Goal: Book appointment/travel/reservation

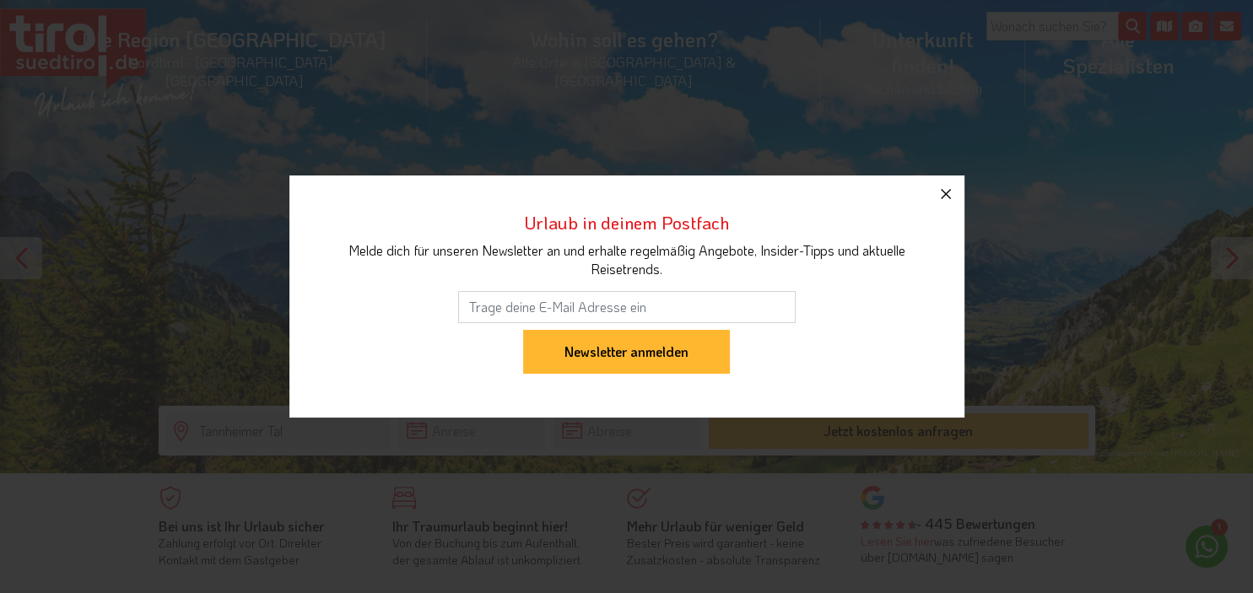
click at [948, 192] on icon "button" at bounding box center [946, 194] width 10 height 10
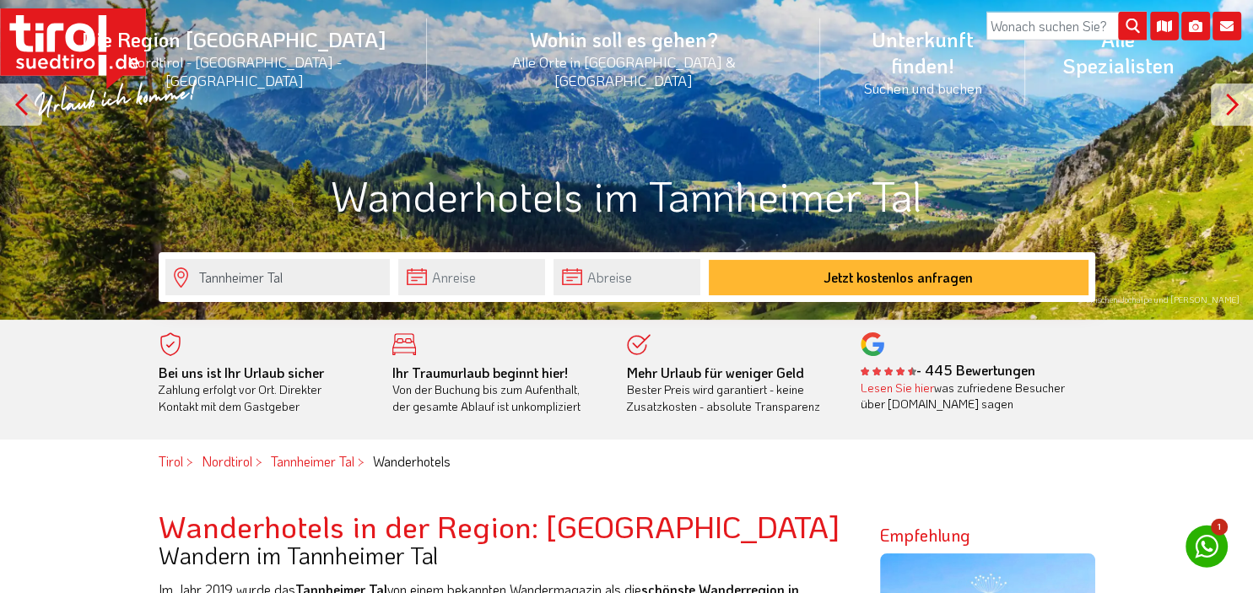
scroll to position [178, 0]
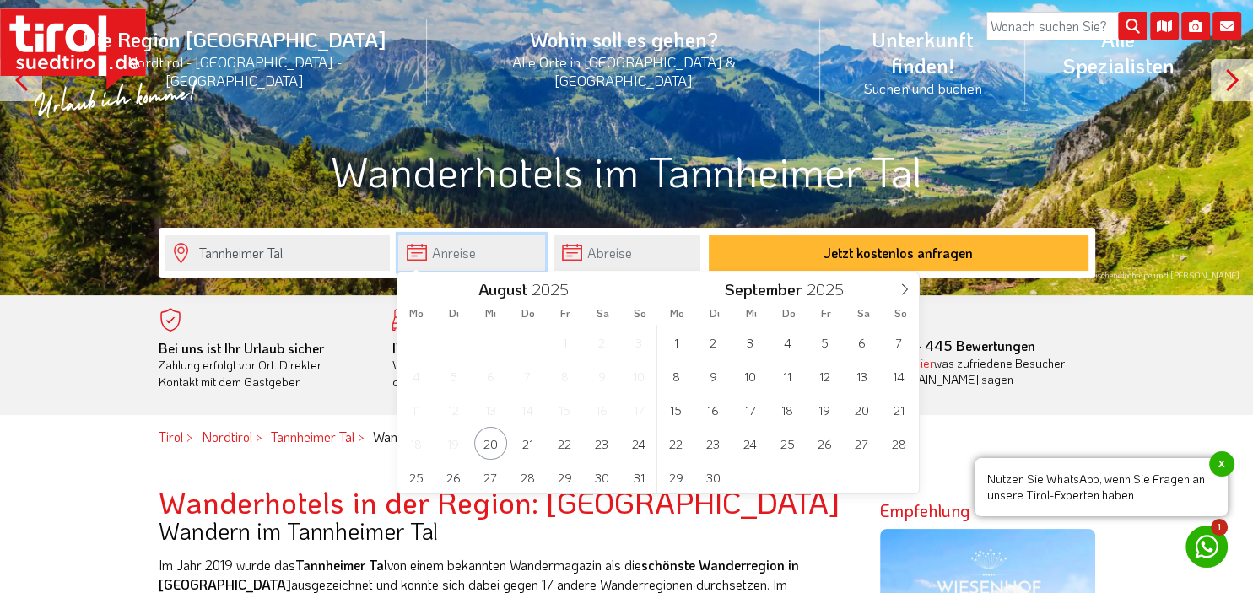
click at [441, 259] on input "text" at bounding box center [471, 253] width 147 height 36
click at [753, 416] on span "17" at bounding box center [750, 409] width 33 height 33
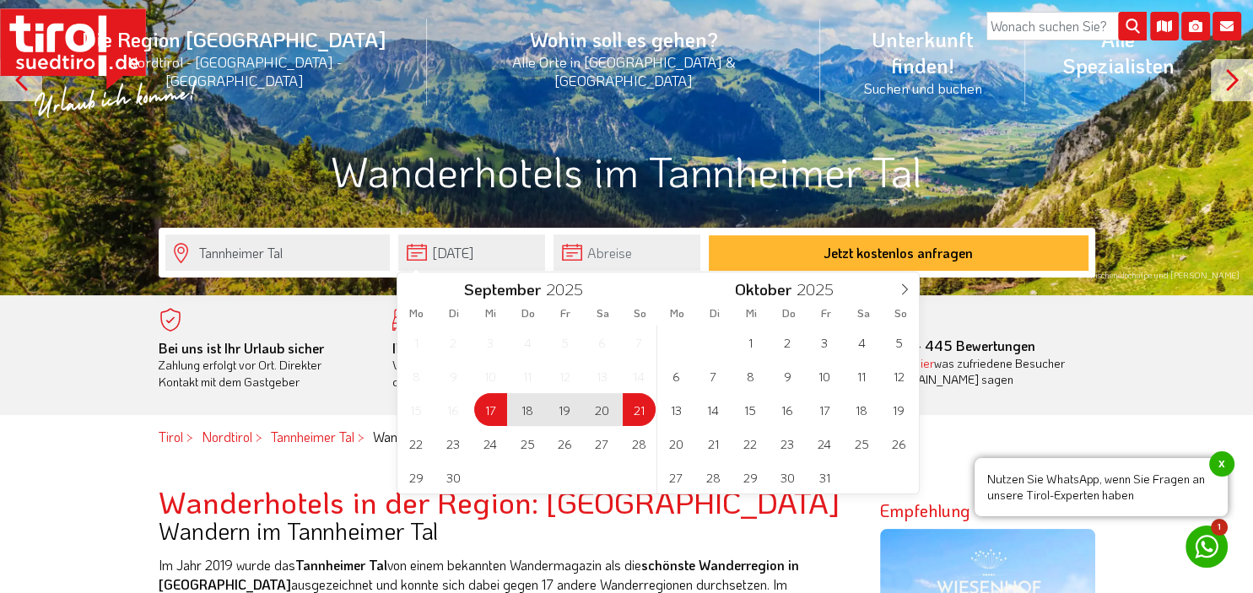
click at [642, 408] on span "21" at bounding box center [639, 409] width 33 height 33
type input "[DATE]"
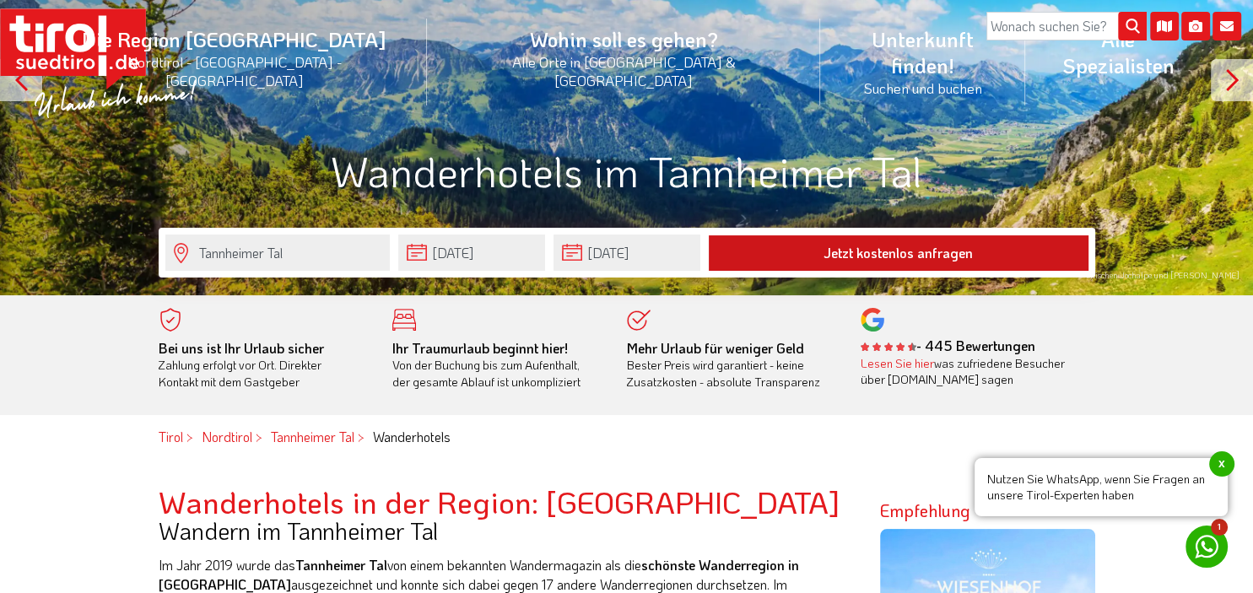
click at [942, 252] on button "Jetzt kostenlos anfragen" at bounding box center [899, 252] width 380 height 35
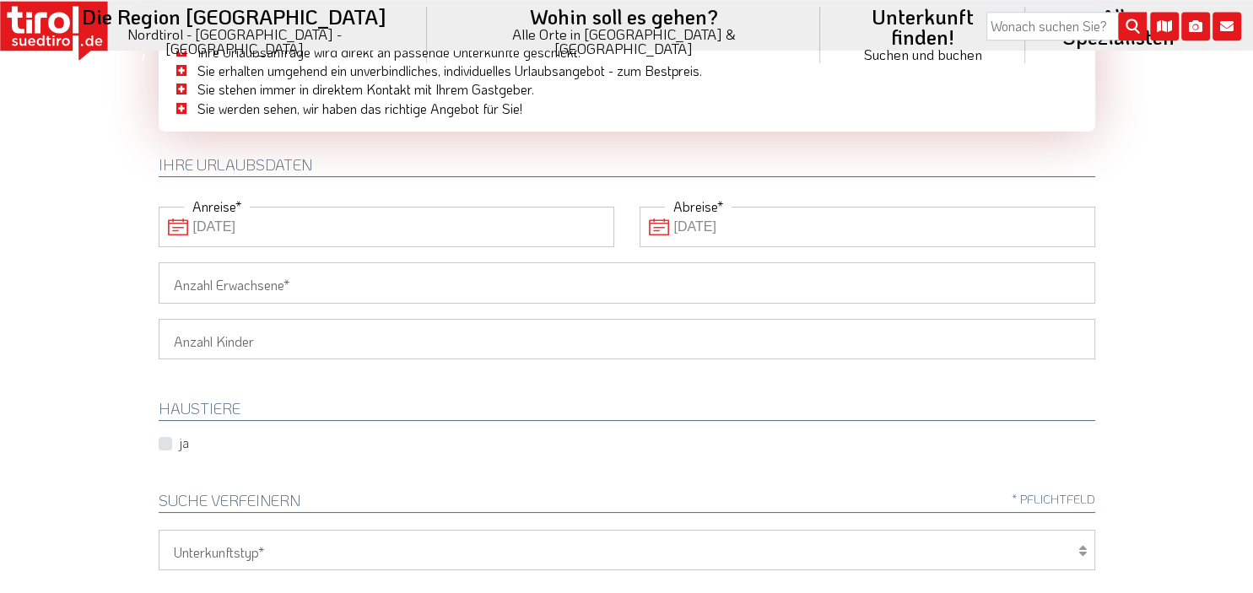
scroll to position [178, 0]
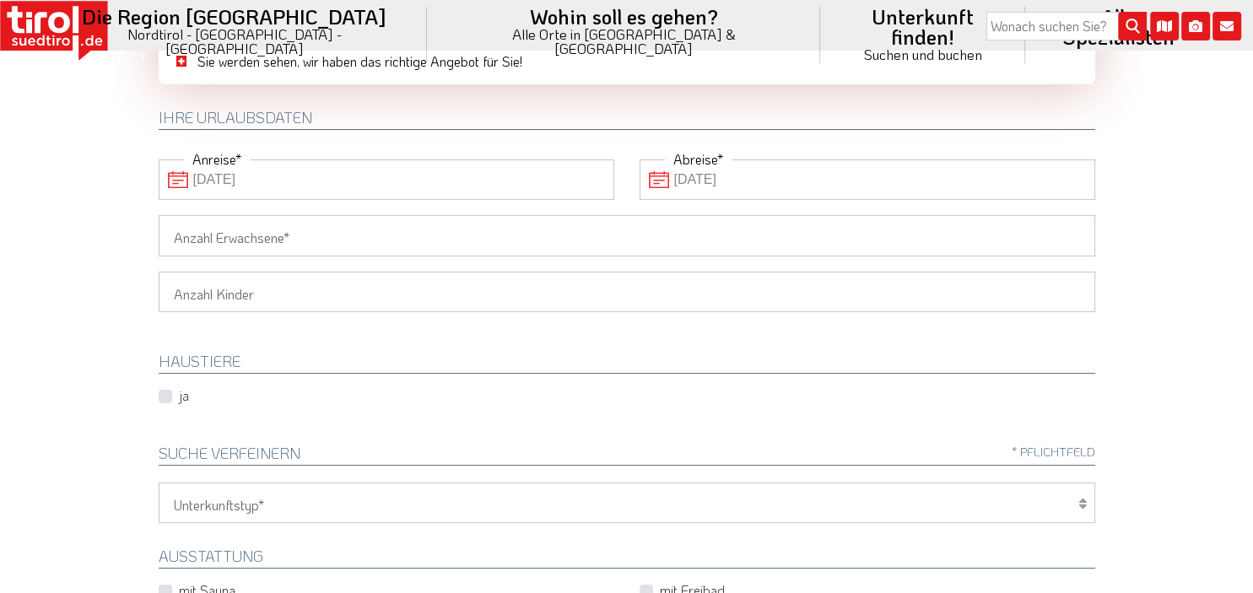
click at [321, 235] on input "Anzahl Erwachsene" at bounding box center [627, 235] width 937 height 41
type input "2"
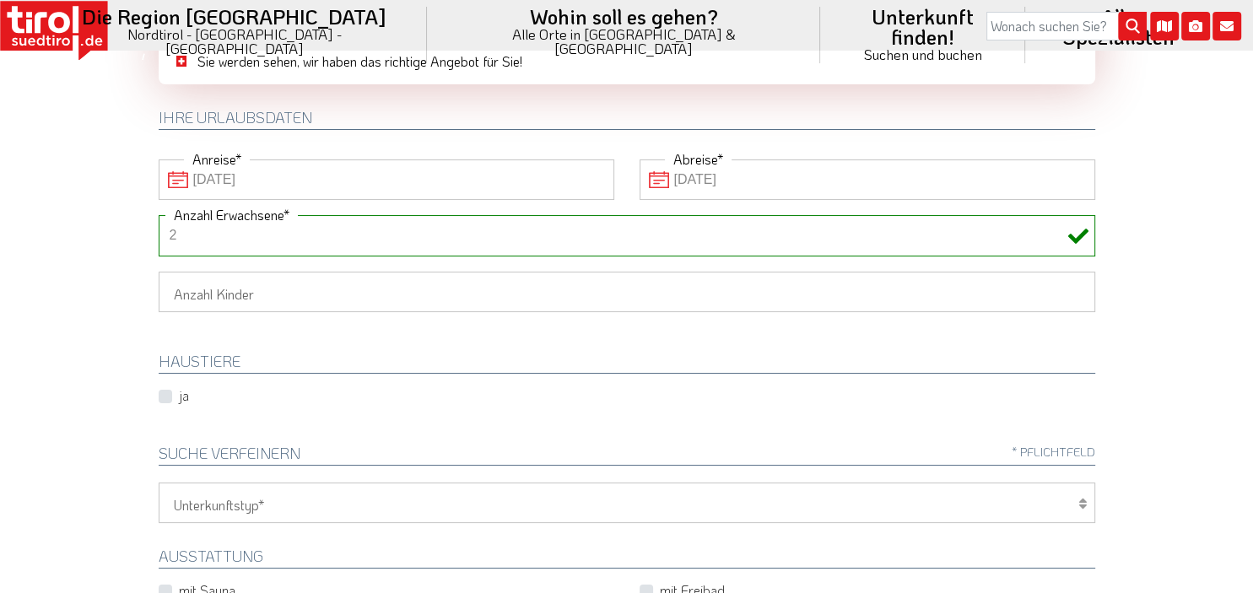
click at [208, 394] on div "ja" at bounding box center [186, 397] width 55 height 20
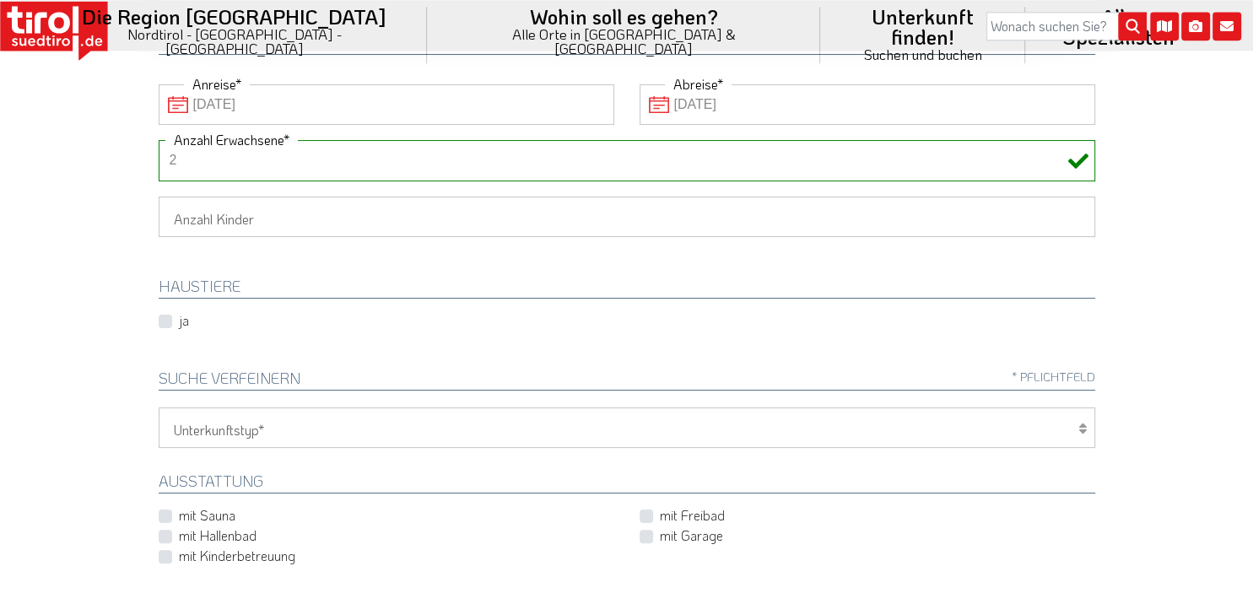
scroll to position [267, 0]
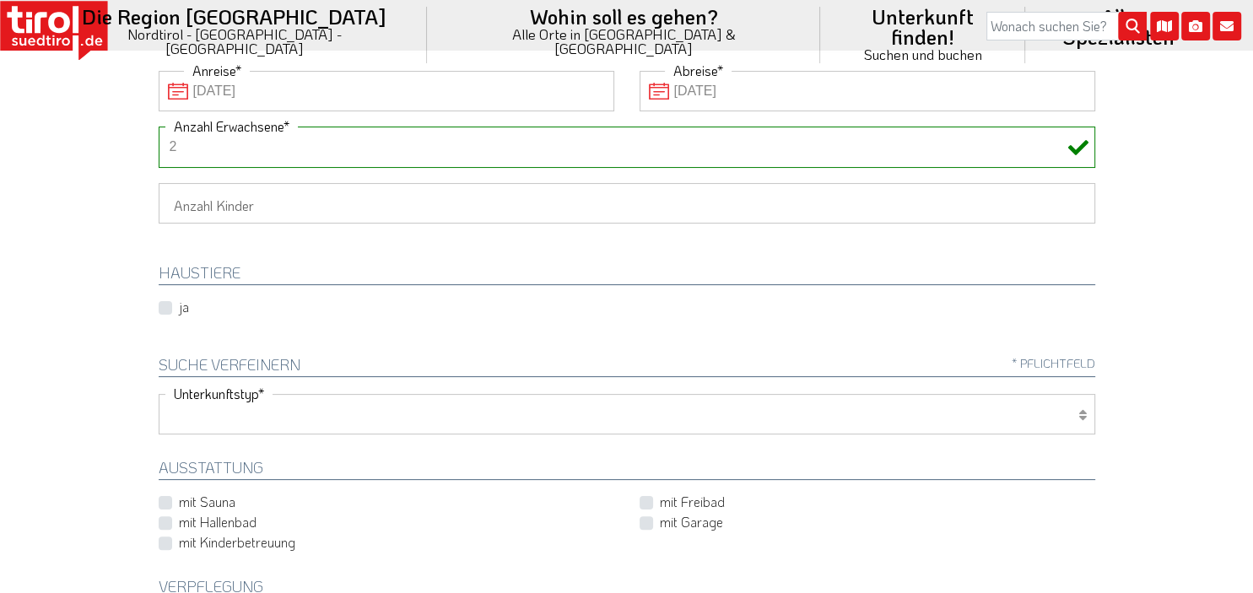
select select "1_4-5"
click option "Hotel 4-5 Sterne" at bounding box center [0, 0] width 0 height 0
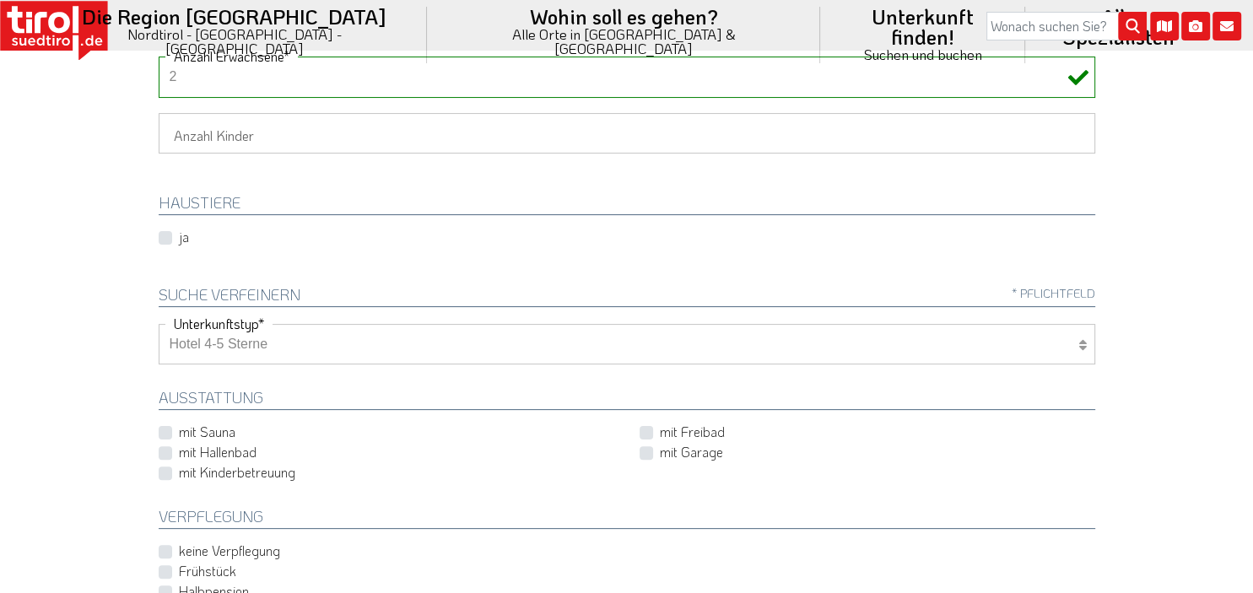
scroll to position [356, 0]
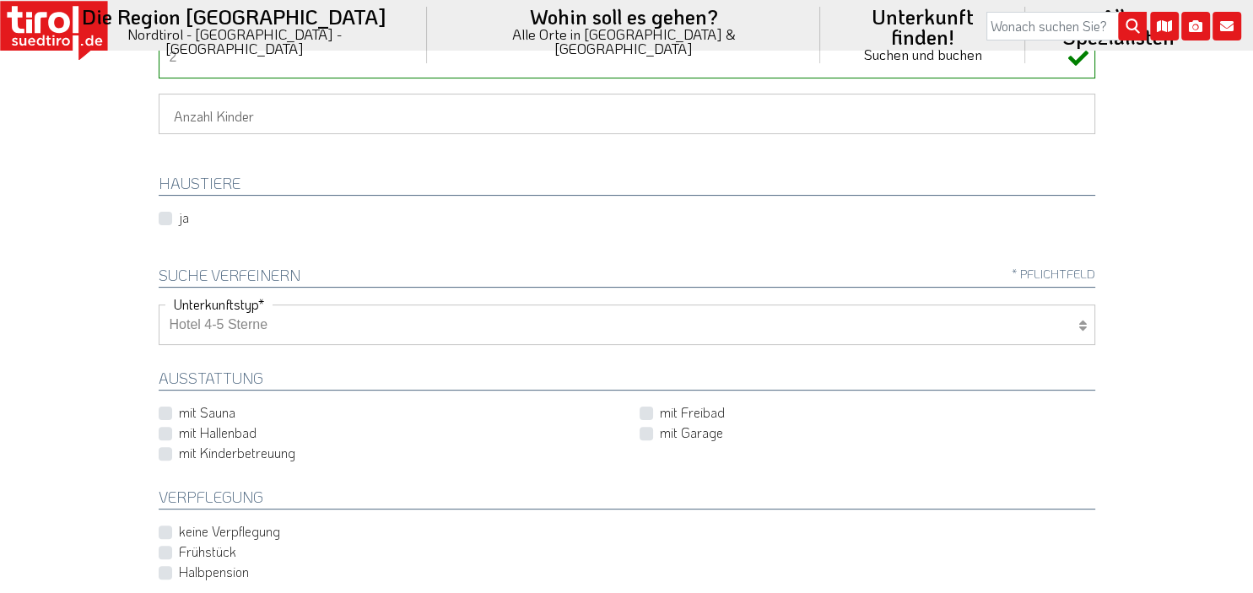
click at [215, 403] on label "mit Sauna" at bounding box center [207, 412] width 57 height 19
click at [215, 408] on input "mit Sauna" at bounding box center [390, 413] width 456 height 11
checkbox input "true"
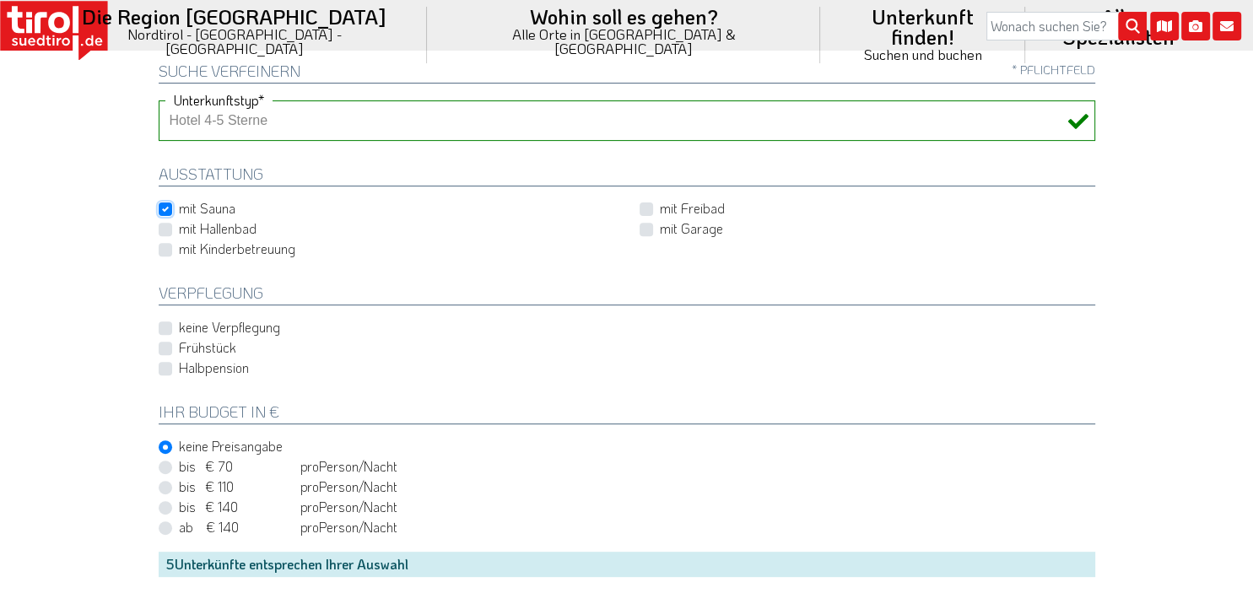
scroll to position [624, 0]
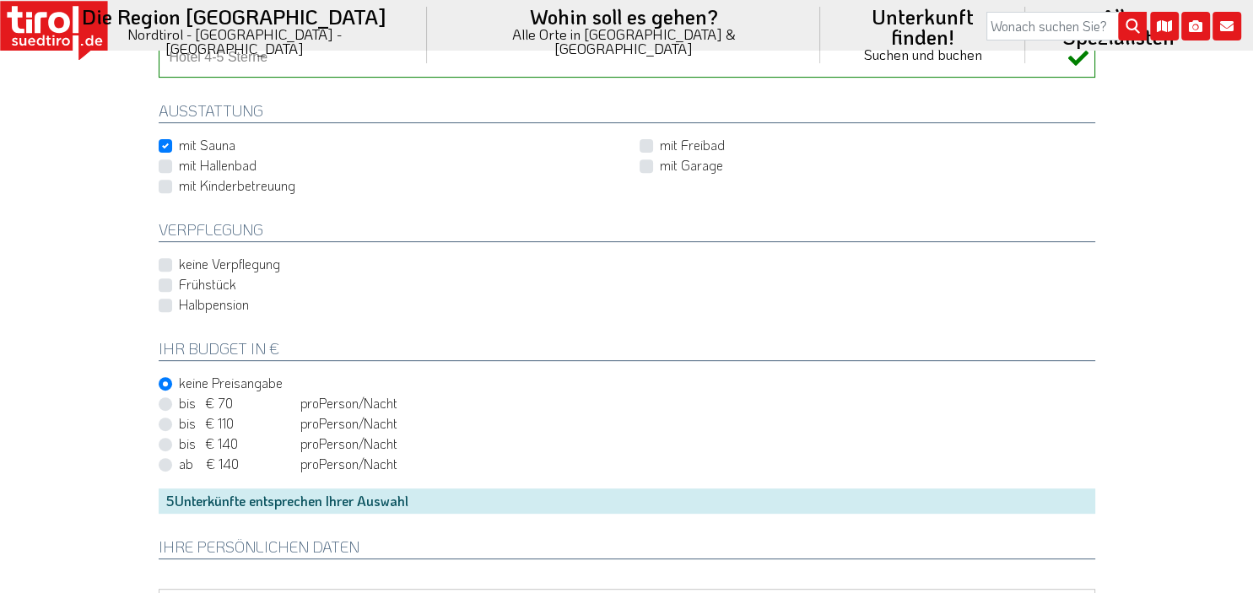
click at [170, 303] on div "Halbpension" at bounding box center [627, 305] width 937 height 20
click at [179, 306] on label "Halbpension" at bounding box center [214, 304] width 70 height 19
click at [170, 306] on input "Halbpension" at bounding box center [630, 305] width 937 height 11
checkbox input "true"
click at [217, 441] on span "bis € 140" at bounding box center [238, 444] width 118 height 19
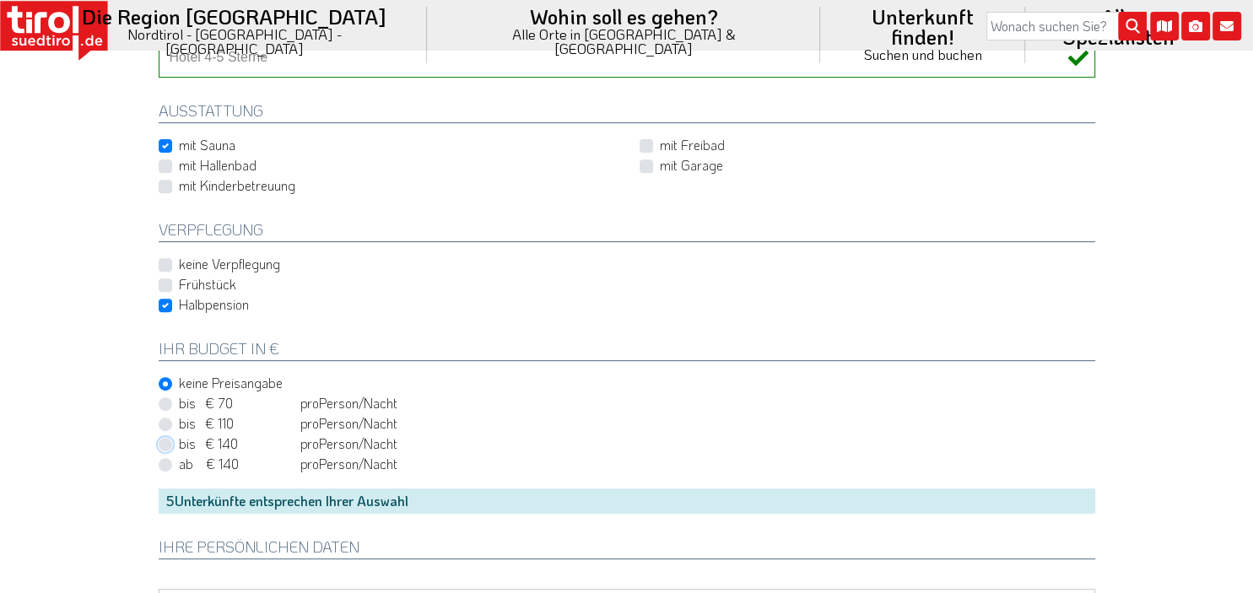
click at [217, 441] on input "bis € 140 bis CHF 131 pro Person Einheit /Nacht" at bounding box center [630, 443] width 937 height 11
radio input "true"
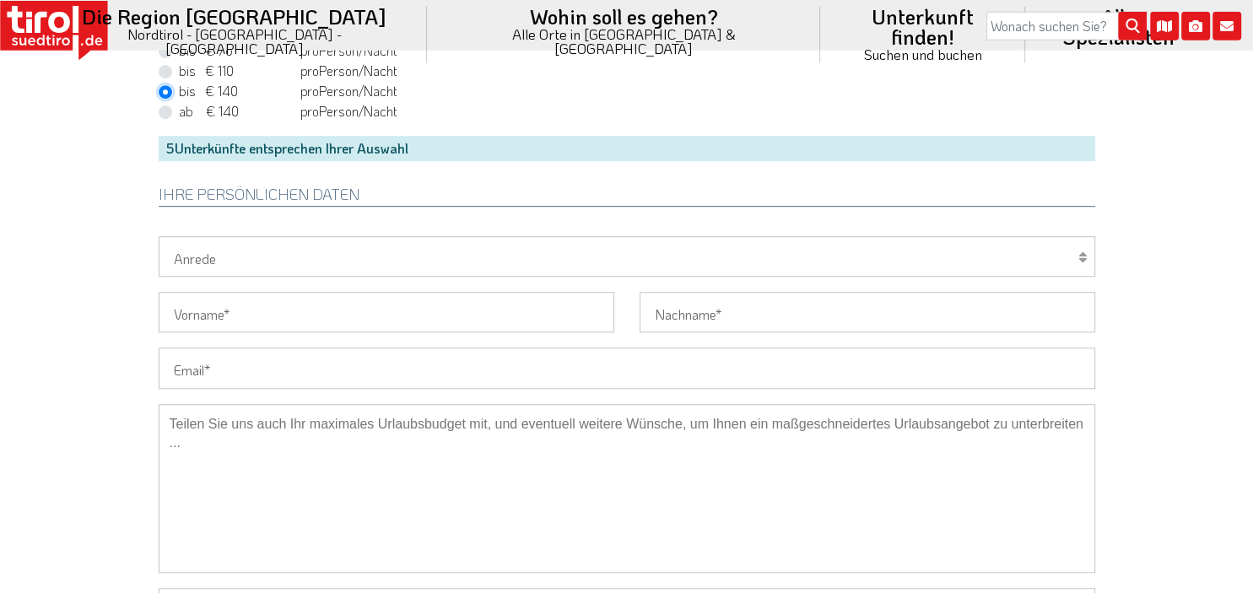
scroll to position [980, 0]
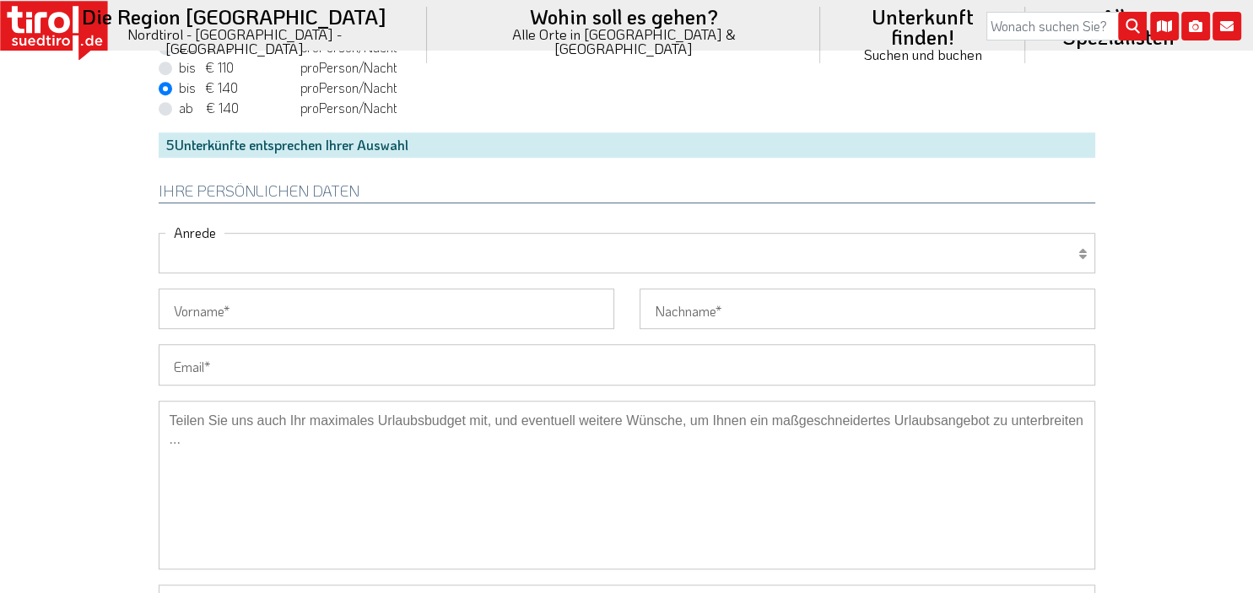
click at [159, 233] on select "Herr Frau Familie" at bounding box center [627, 253] width 937 height 41
select select "Frau"
click option "Frau" at bounding box center [0, 0] width 0 height 0
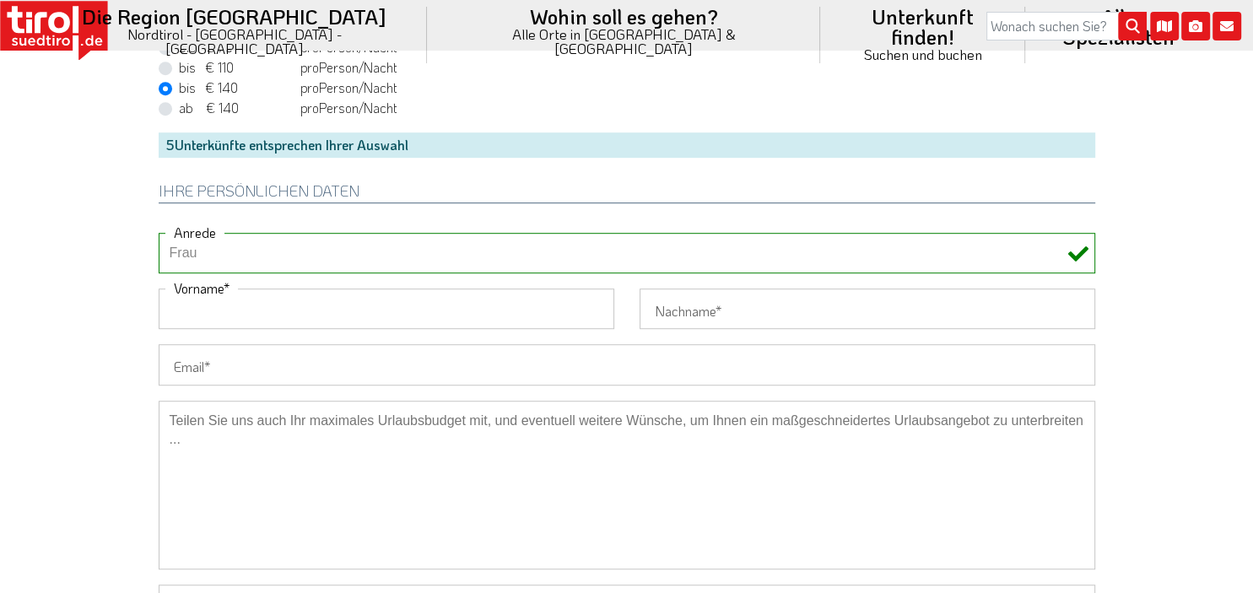
click at [241, 309] on input "Vorname" at bounding box center [387, 309] width 456 height 41
type input "a"
type input "Andrea"
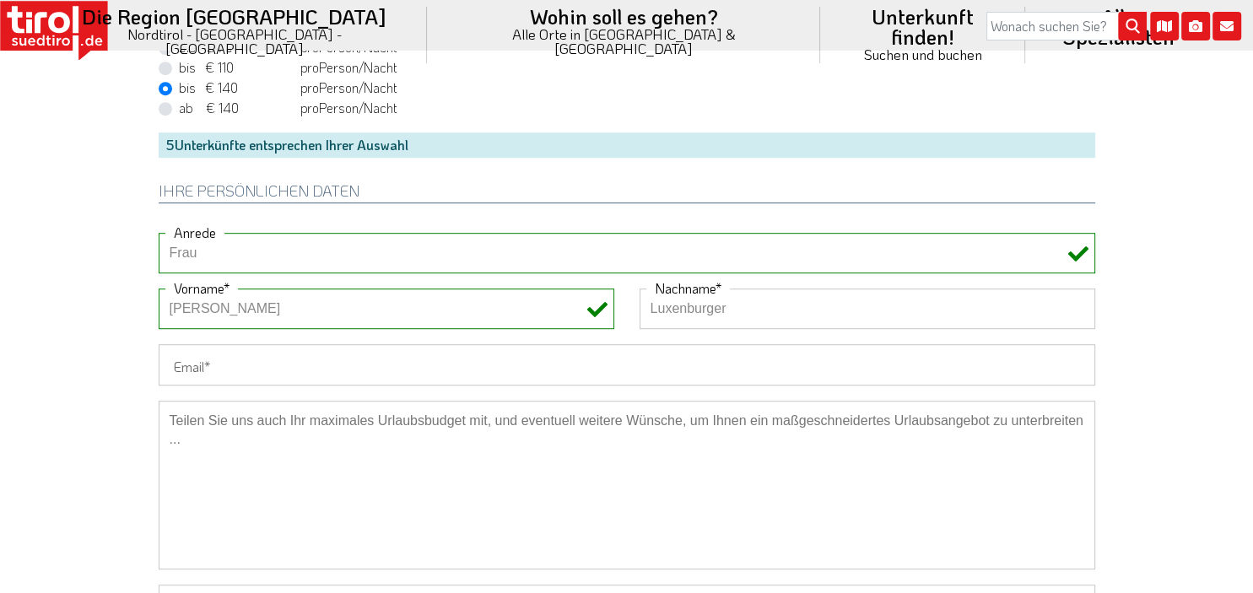
type input "Luxenburger"
click at [341, 363] on input "Email" at bounding box center [627, 364] width 937 height 41
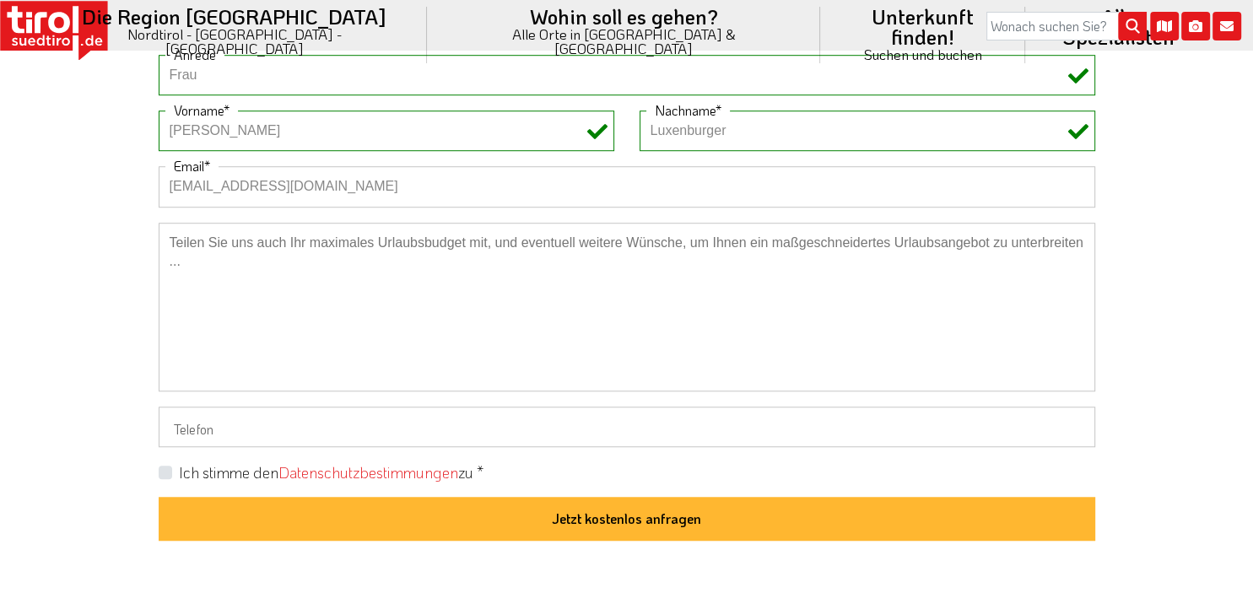
type input "hans-werner_luxenburger@web.de"
click at [296, 424] on input "Telefon" at bounding box center [627, 427] width 937 height 41
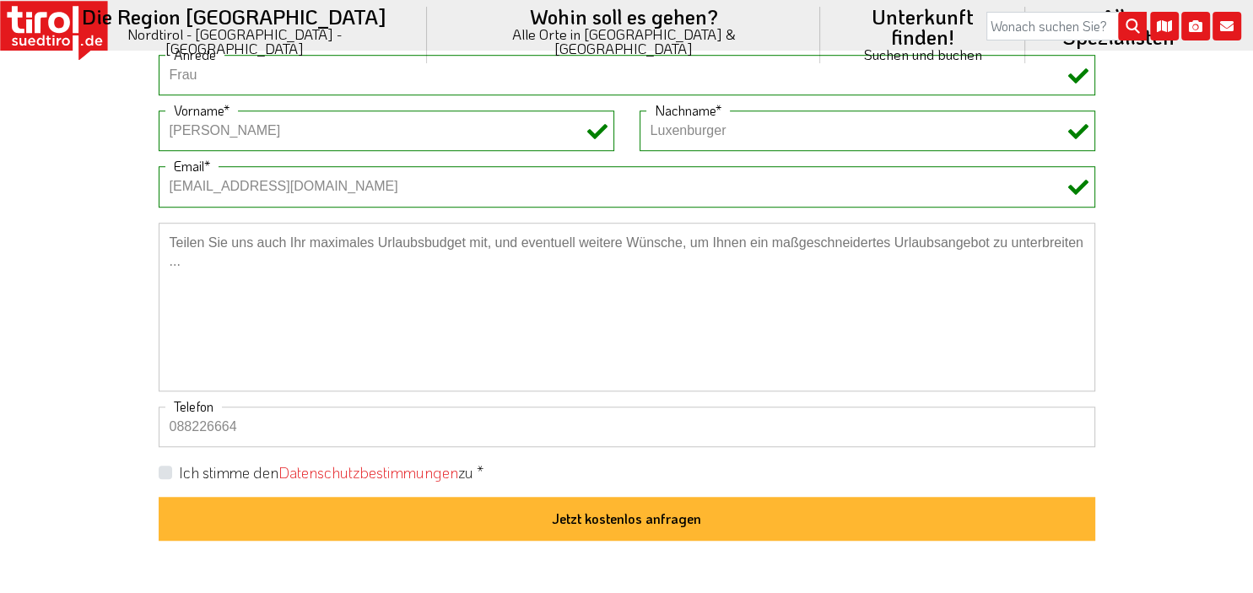
type input "088226664"
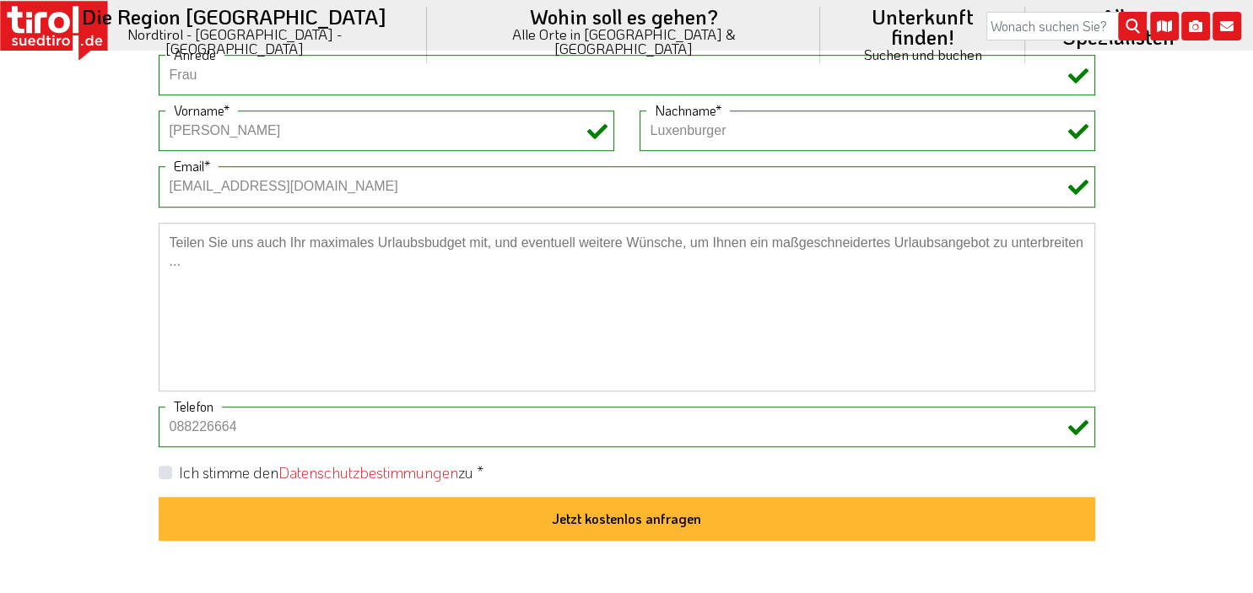
click at [179, 468] on label "Ich stimme den Datenschutzbestimmungen zu *" at bounding box center [331, 472] width 305 height 21
click at [165, 468] on input "Ich stimme den Datenschutzbestimmungen zu *" at bounding box center [630, 472] width 937 height 11
checkbox input "true"
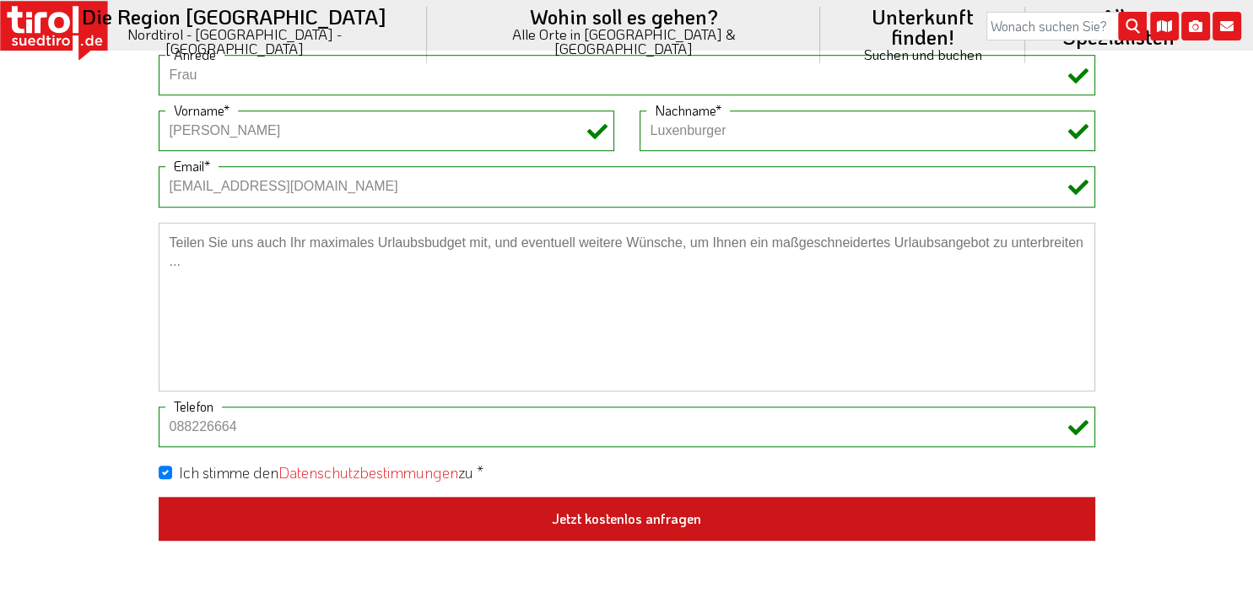
click at [608, 522] on button "Jetzt kostenlos anfragen" at bounding box center [627, 519] width 937 height 44
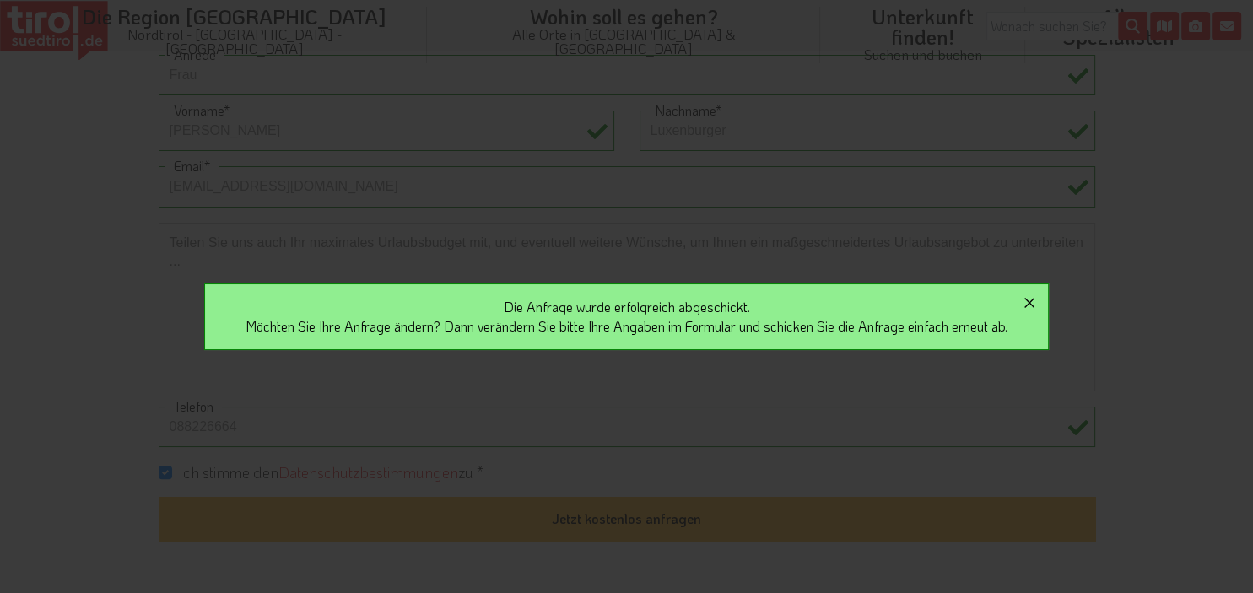
click at [1040, 300] on icon "button" at bounding box center [1029, 303] width 20 height 20
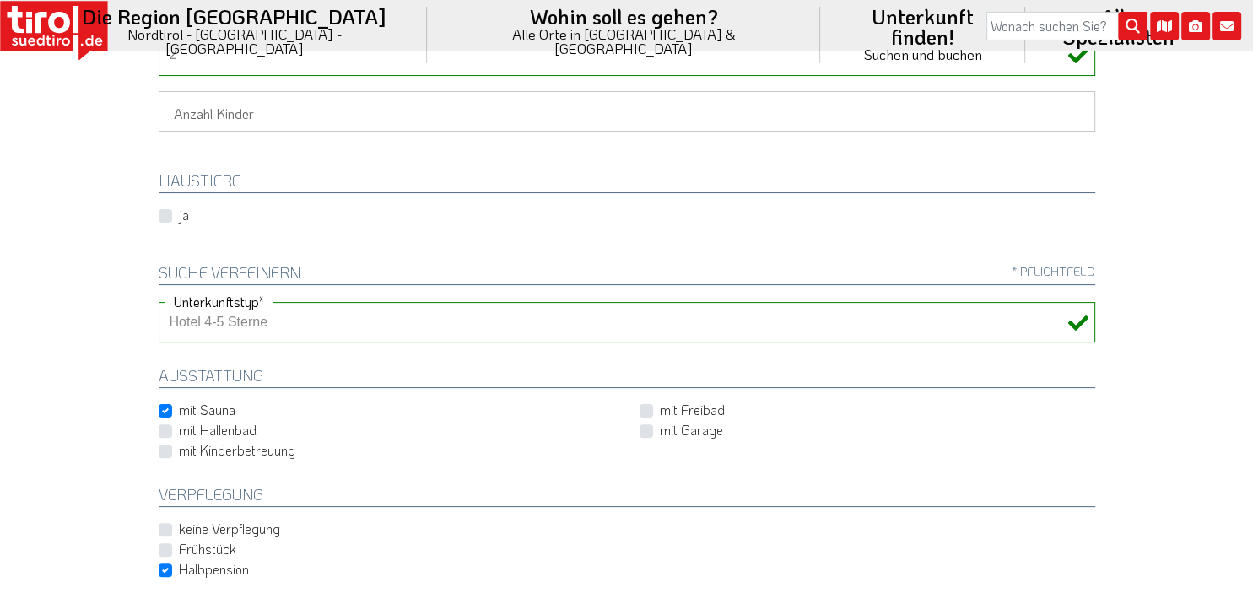
scroll to position [0, 0]
